Goal: Understand process/instructions: Learn how to perform a task or action

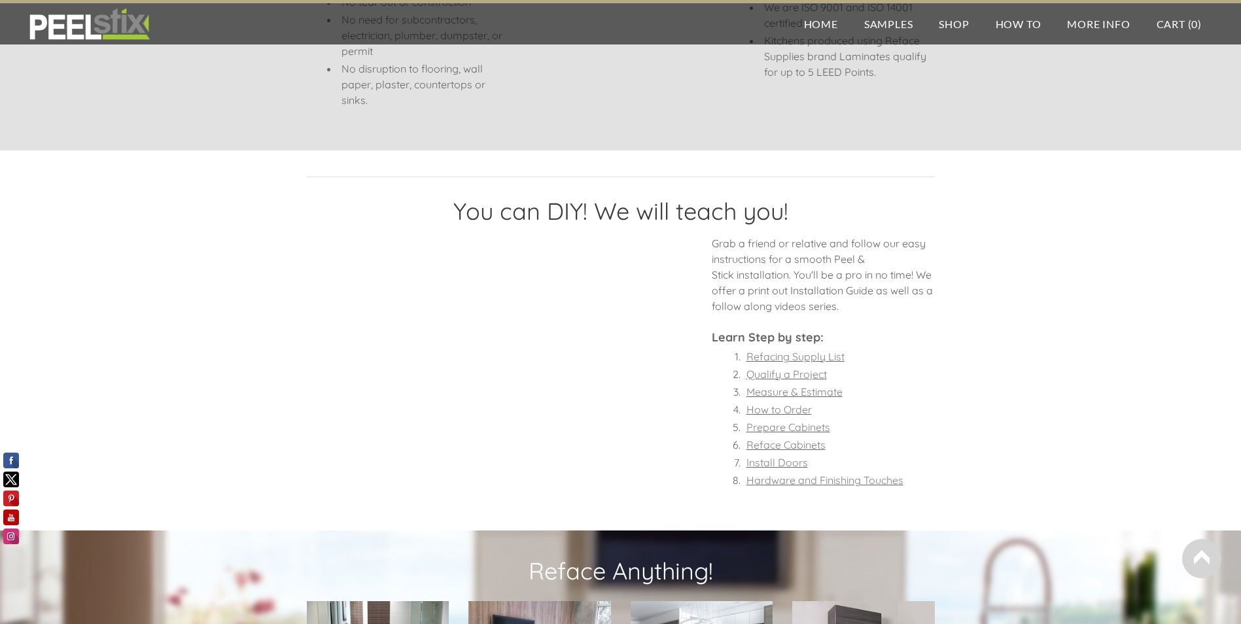
scroll to position [916, 0]
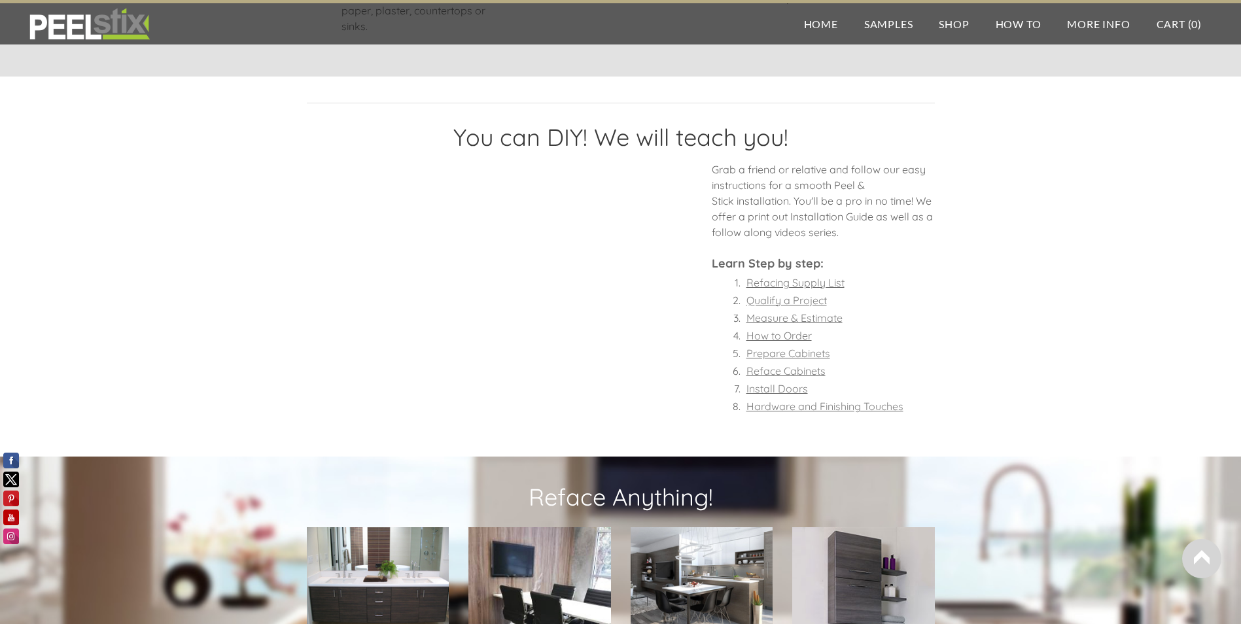
click at [821, 280] on font "Refacing Supply List" at bounding box center [795, 282] width 98 height 13
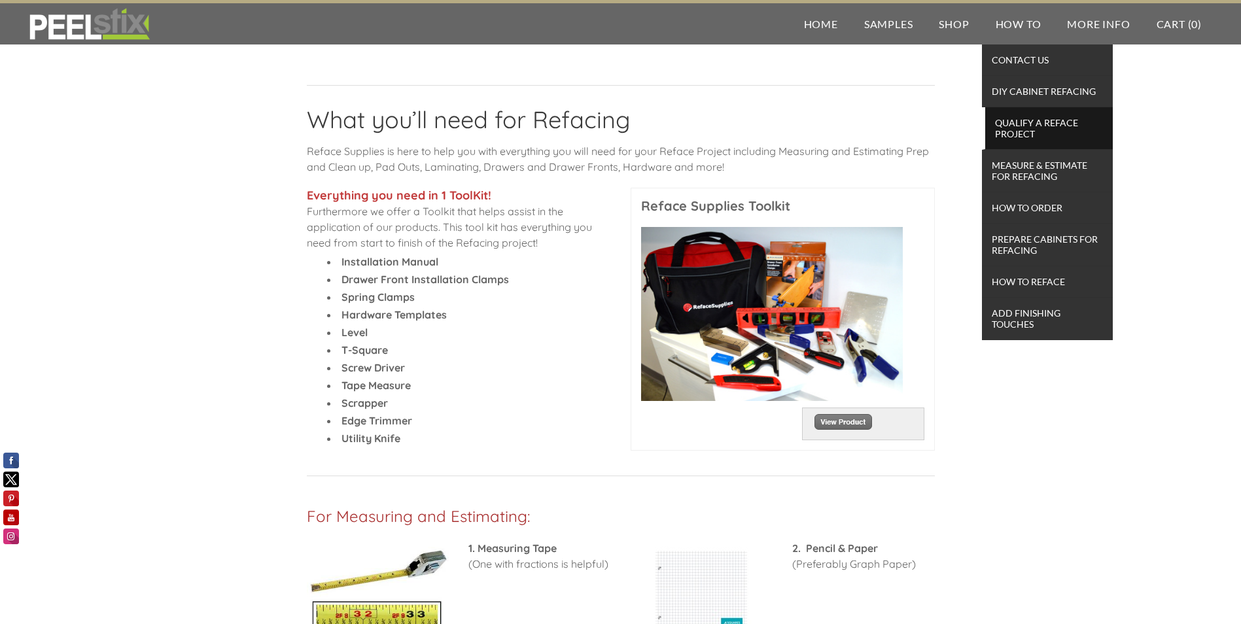
click at [1011, 123] on span "Qualify a Reface Project" at bounding box center [1049, 128] width 121 height 29
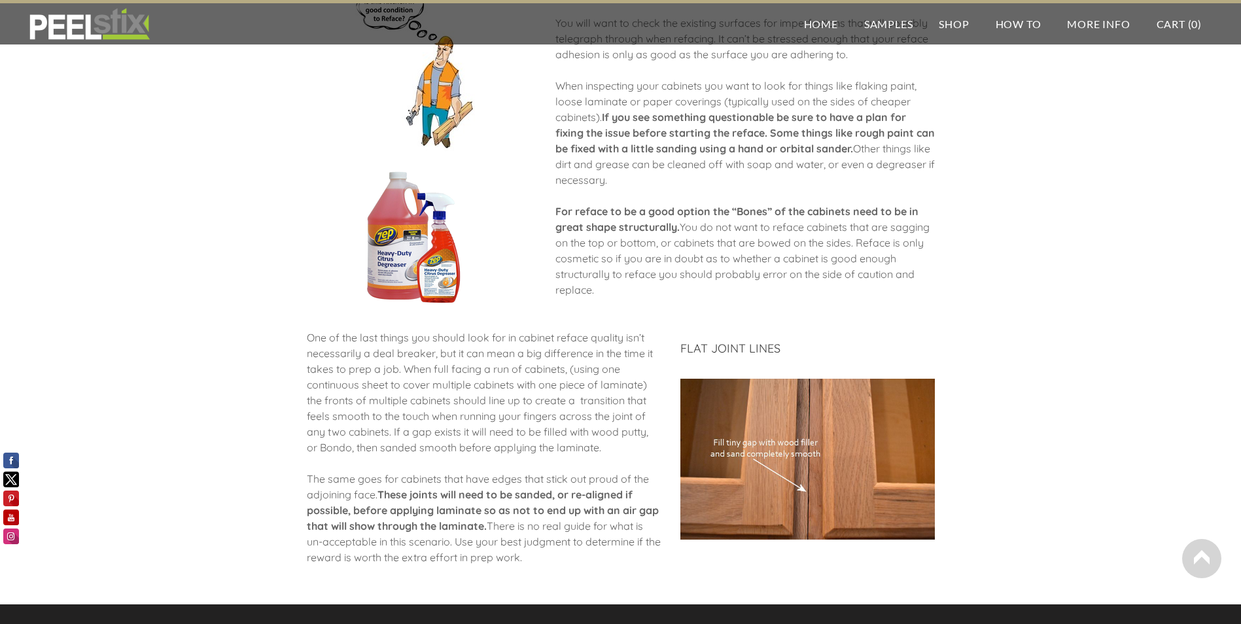
scroll to position [1490, 0]
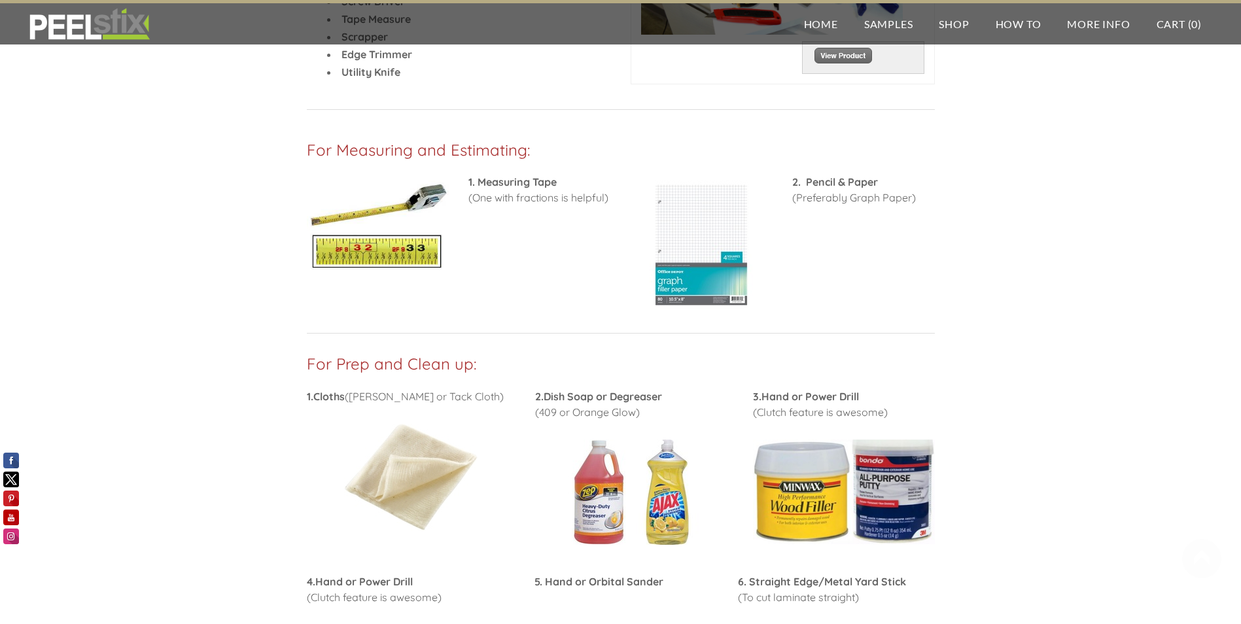
scroll to position [393, 0]
